Goal: Communication & Community: Participate in discussion

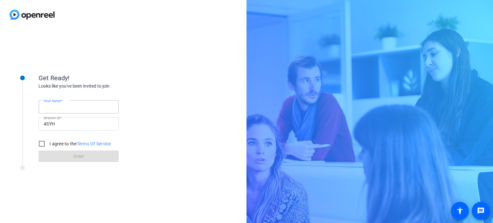
click at [88, 106] on input "Your name" at bounding box center [79, 107] width 70 height 8
type input "[PERSON_NAME]"
drag, startPoint x: 41, startPoint y: 143, endPoint x: 44, endPoint y: 147, distance: 5.5
click at [41, 145] on input "I agree to the Terms Of Service" at bounding box center [41, 143] width 13 height 13
checkbox input "true"
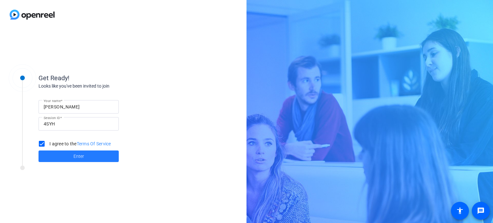
click at [55, 154] on span at bounding box center [79, 156] width 80 height 15
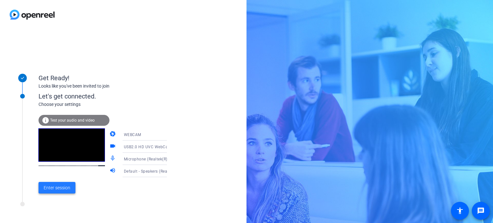
click at [61, 188] on span "Enter session" at bounding box center [57, 188] width 27 height 7
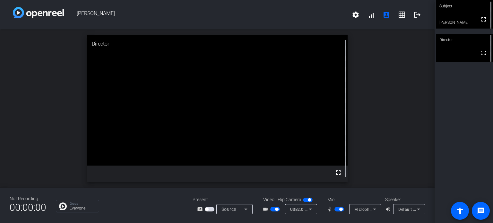
click at [274, 210] on span "button" at bounding box center [275, 209] width 10 height 4
click at [273, 209] on span "button" at bounding box center [272, 209] width 3 height 3
click at [275, 209] on span "button" at bounding box center [276, 209] width 3 height 3
click at [272, 210] on span "button" at bounding box center [272, 209] width 3 height 3
click at [276, 209] on span "button" at bounding box center [276, 209] width 3 height 3
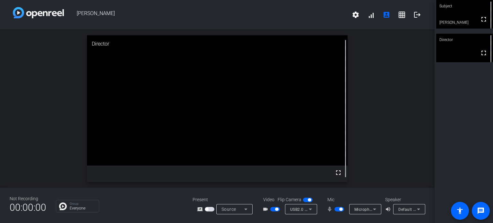
click at [276, 209] on button "button" at bounding box center [275, 209] width 10 height 4
click at [275, 209] on span "button" at bounding box center [276, 209] width 3 height 3
click at [275, 209] on span "button" at bounding box center [275, 209] width 10 height 4
click at [310, 208] on icon at bounding box center [311, 210] width 8 height 8
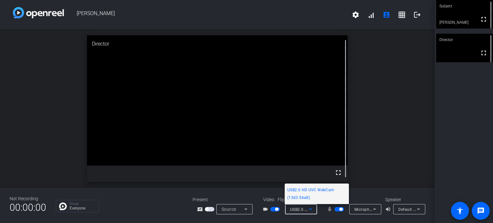
click at [308, 211] on div at bounding box center [246, 111] width 493 height 223
click at [308, 211] on icon at bounding box center [311, 210] width 8 height 8
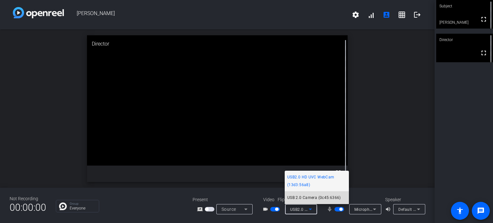
click at [322, 197] on span "USB 2.0 Camera (0c45:6366)" at bounding box center [314, 198] width 54 height 8
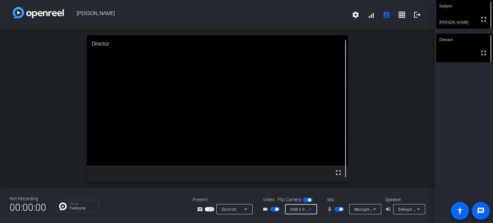
click at [273, 210] on span "button" at bounding box center [275, 209] width 10 height 4
click at [274, 210] on span "button" at bounding box center [275, 209] width 10 height 4
click at [308, 210] on icon at bounding box center [311, 210] width 8 height 8
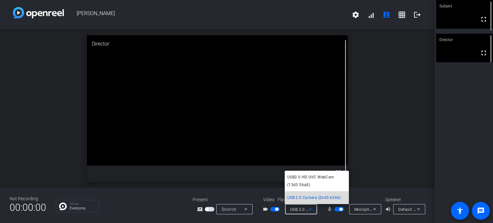
click at [308, 201] on span "USB 2.0 Camera (0c45:6366)" at bounding box center [314, 198] width 54 height 8
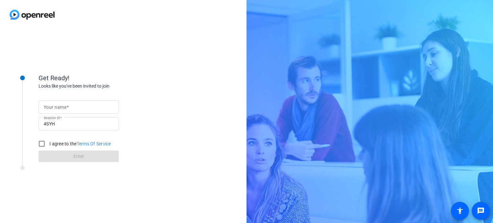
click at [86, 109] on input "Your name" at bounding box center [79, 107] width 70 height 8
type input "[PERSON_NAME]"
click at [42, 144] on input "I agree to the Terms Of Service" at bounding box center [41, 143] width 13 height 13
checkbox input "true"
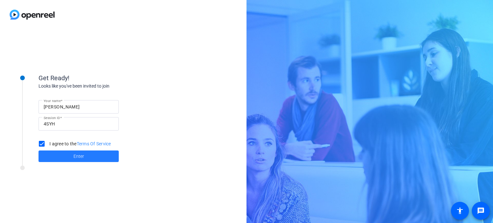
click at [54, 156] on span at bounding box center [79, 156] width 80 height 15
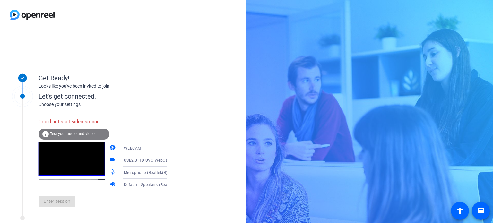
click at [136, 150] on div "WEBCAM" at bounding box center [148, 148] width 48 height 8
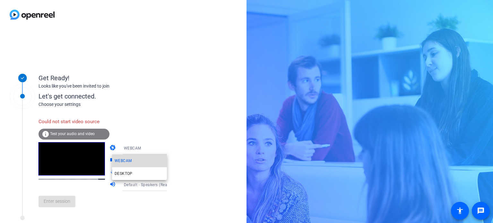
click at [130, 159] on span "WEBCAM" at bounding box center [123, 161] width 17 height 8
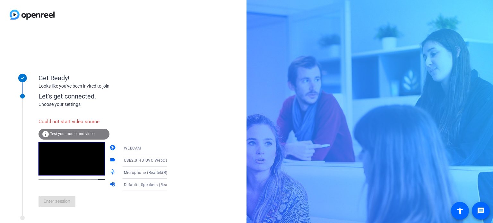
click at [80, 132] on span "Test your audio and video" at bounding box center [72, 134] width 45 height 4
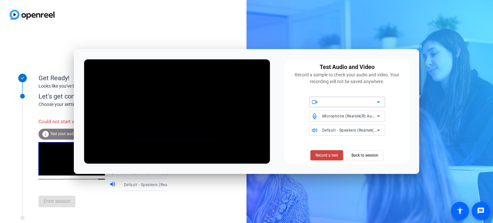
click at [380, 102] on icon at bounding box center [379, 102] width 8 height 8
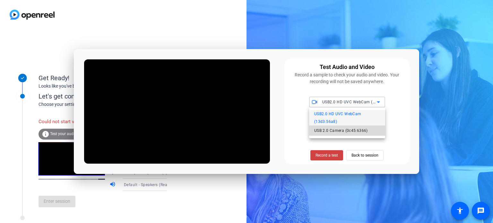
click at [354, 130] on span "USB 2.0 Camera (0c45:6366)" at bounding box center [341, 131] width 54 height 8
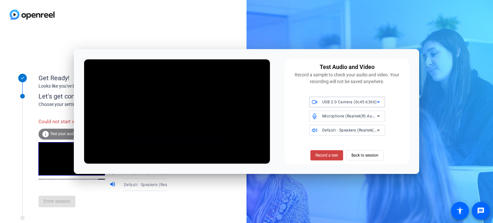
click at [379, 102] on icon at bounding box center [378, 102] width 3 height 2
click at [379, 102] on div "Test Audio and Video Record a sample to check your audio and video. Your record…" at bounding box center [246, 111] width 493 height 223
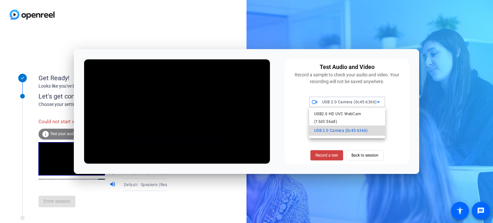
click at [356, 129] on span "USB 2.0 Camera (0c45:6366)" at bounding box center [341, 131] width 54 height 8
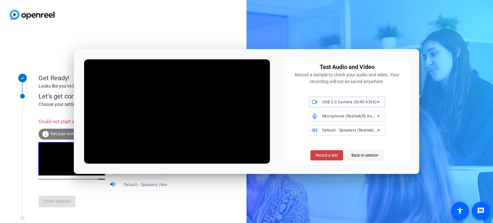
click at [374, 154] on span "Back to session" at bounding box center [365, 155] width 27 height 12
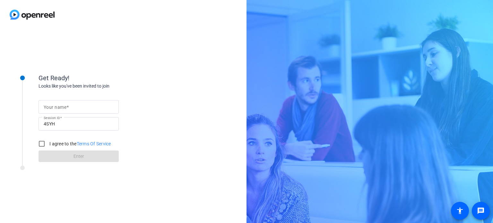
click at [64, 110] on input "Your name" at bounding box center [79, 107] width 70 height 8
type input "[PERSON_NAME]"
click at [41, 146] on input "I agree to the Terms Of Service" at bounding box center [41, 143] width 13 height 13
checkbox input "true"
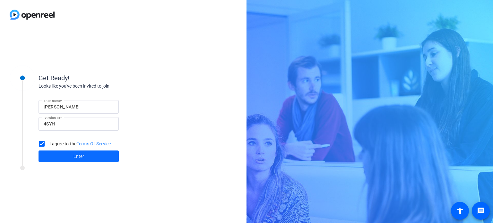
click at [49, 157] on span at bounding box center [79, 156] width 80 height 15
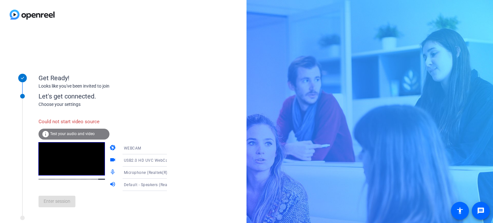
click at [126, 162] on span "USB2.0 HD UVC WebCam (13d3:56a8)" at bounding box center [160, 160] width 72 height 5
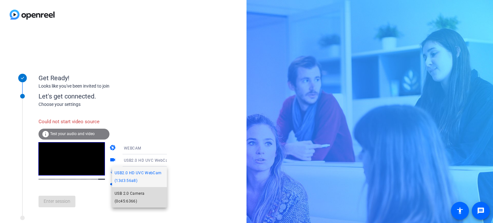
click at [127, 196] on span "USB 2.0 Camera (0c45:6366)" at bounding box center [140, 197] width 50 height 15
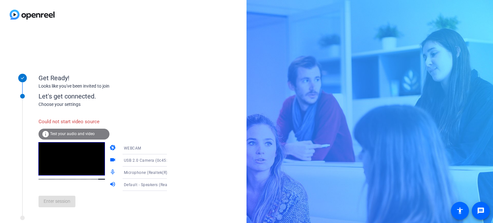
click at [139, 149] on div "WEBCAM" at bounding box center [148, 148] width 48 height 8
click at [136, 161] on mat-option "WEBCAM" at bounding box center [139, 160] width 55 height 13
click at [136, 161] on span "USB 2.0 Camera (0c45:6366)" at bounding box center [151, 160] width 55 height 5
click at [148, 106] on div at bounding box center [246, 111] width 493 height 223
click at [153, 161] on span "USB2.0 HD UVC WebCam (13d3:56a8)" at bounding box center [160, 160] width 72 height 5
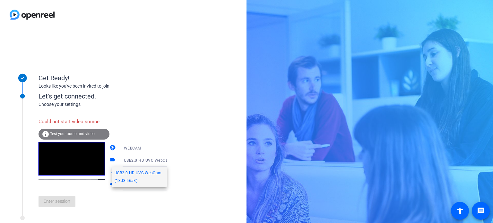
click at [159, 122] on div at bounding box center [246, 111] width 493 height 223
click at [154, 160] on span "USB2.0 HD UVC WebCam (13d3:56a8)" at bounding box center [160, 160] width 72 height 5
click at [159, 147] on div at bounding box center [246, 111] width 493 height 223
click at [170, 149] on icon at bounding box center [174, 148] width 8 height 8
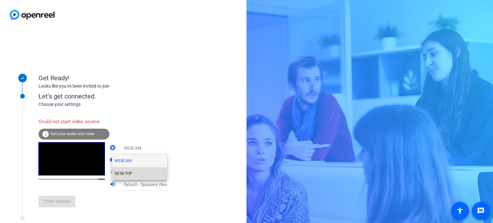
click at [140, 173] on mat-option "DESKTOP" at bounding box center [139, 173] width 55 height 13
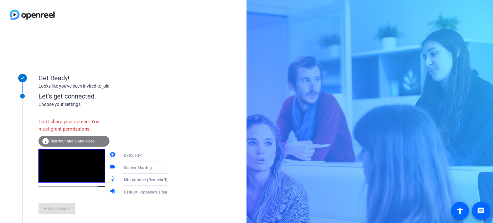
click at [155, 155] on div "DESKTOP" at bounding box center [148, 156] width 48 height 8
click at [137, 169] on mat-option "WEBCAM" at bounding box center [139, 168] width 55 height 13
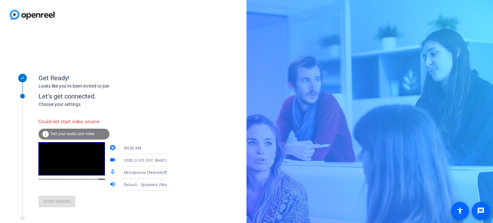
click at [151, 161] on span "USB2.0 HD UVC WebCam (13d3:56a8)" at bounding box center [160, 160] width 72 height 5
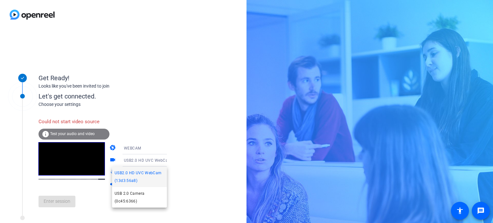
click at [148, 177] on span "USB2.0 HD UVC WebCam (13d3:56a8)" at bounding box center [140, 176] width 50 height 15
click at [148, 177] on div "Microphone (Realtek(R) Audio)" at bounding box center [149, 173] width 51 height 12
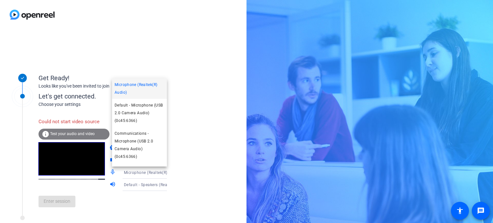
click at [174, 148] on div at bounding box center [246, 111] width 493 height 223
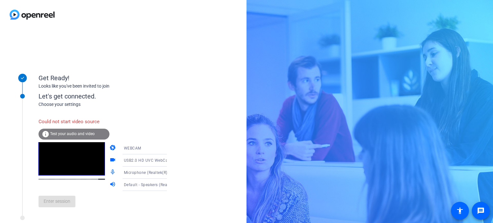
click at [63, 206] on div "Enter session" at bounding box center [110, 201] width 142 height 21
click at [170, 160] on icon at bounding box center [174, 161] width 8 height 8
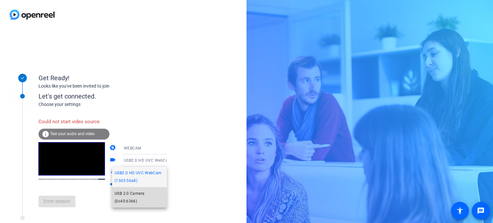
click at [142, 192] on span "USB 2.0 Camera (0c45:6366)" at bounding box center [140, 197] width 50 height 15
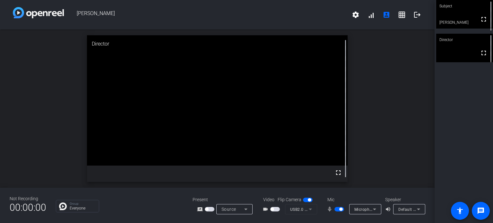
click at [275, 209] on span "button" at bounding box center [275, 209] width 10 height 4
click at [274, 211] on button "button" at bounding box center [275, 209] width 10 height 4
click at [276, 209] on span "button" at bounding box center [275, 209] width 10 height 4
click at [306, 209] on mat-form-field "USB2.0 HD UVC WebCam (13d3:56a8)" at bounding box center [301, 209] width 32 height 10
click at [309, 209] on mat-form-field "USB2.0 HD UVC WebCam (13d3:56a8)" at bounding box center [301, 209] width 32 height 10
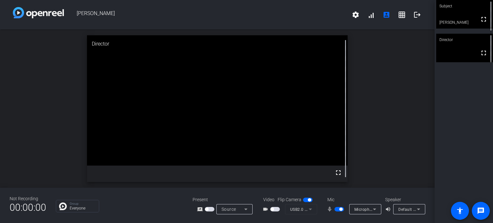
click at [274, 209] on span "button" at bounding box center [272, 209] width 3 height 3
click at [275, 208] on span "button" at bounding box center [275, 209] width 10 height 4
click at [276, 209] on span "button" at bounding box center [275, 209] width 10 height 4
click at [275, 209] on span "button" at bounding box center [275, 209] width 10 height 4
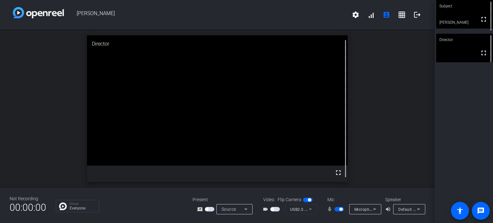
click at [275, 209] on span "button" at bounding box center [275, 209] width 10 height 4
click at [304, 212] on mat-form-field "USB2.0 HD UVC WebCam (13d3:56a8)" at bounding box center [301, 209] width 32 height 10
drag, startPoint x: 310, startPoint y: 207, endPoint x: 307, endPoint y: 211, distance: 4.8
click at [307, 210] on mat-form-field "USB2.0 HD UVC WebCam (13d3:56a8)" at bounding box center [301, 209] width 32 height 10
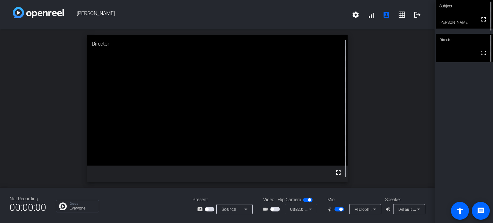
click at [306, 211] on mat-form-field "USB2.0 HD UVC WebCam (13d3:56a8)" at bounding box center [301, 209] width 32 height 10
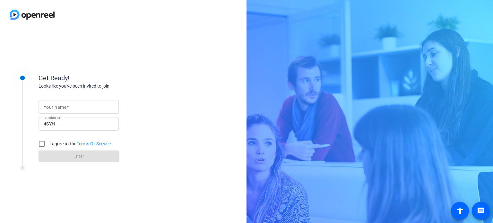
click at [78, 107] on input "Your name" at bounding box center [79, 107] width 70 height 8
type input "[PERSON_NAME]"
click at [43, 142] on input "I agree to the Terms Of Service" at bounding box center [41, 143] width 13 height 13
checkbox input "true"
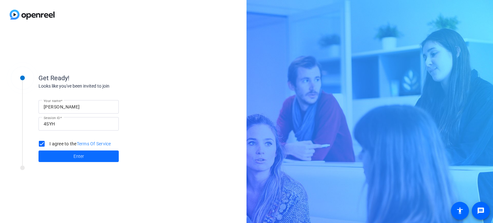
click at [52, 155] on span at bounding box center [79, 156] width 80 height 15
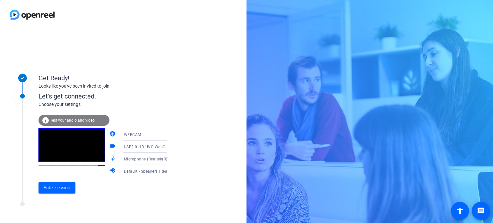
click at [143, 147] on span "USB2.0 HD UVC WebCam (13d3:56a8)" at bounding box center [160, 146] width 72 height 5
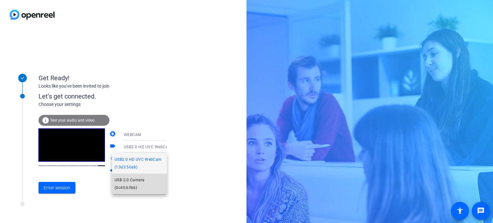
click at [135, 184] on span "USB 2.0 Camera (0c45:6366)" at bounding box center [140, 183] width 50 height 15
click at [135, 184] on div at bounding box center [150, 180] width 62 height 7
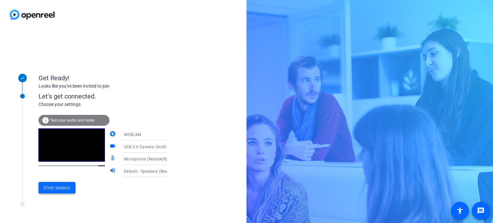
click at [65, 187] on span "Enter session" at bounding box center [57, 188] width 27 height 7
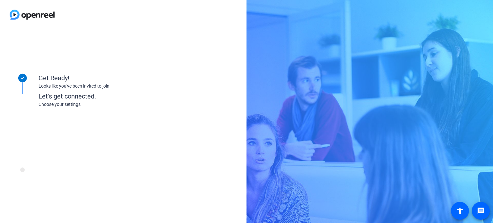
click at [65, 187] on div "Get Ready! Looks like you've been invited to join Let's get connected. Choose y…" at bounding box center [86, 126] width 161 height 128
